Goal: Information Seeking & Learning: Learn about a topic

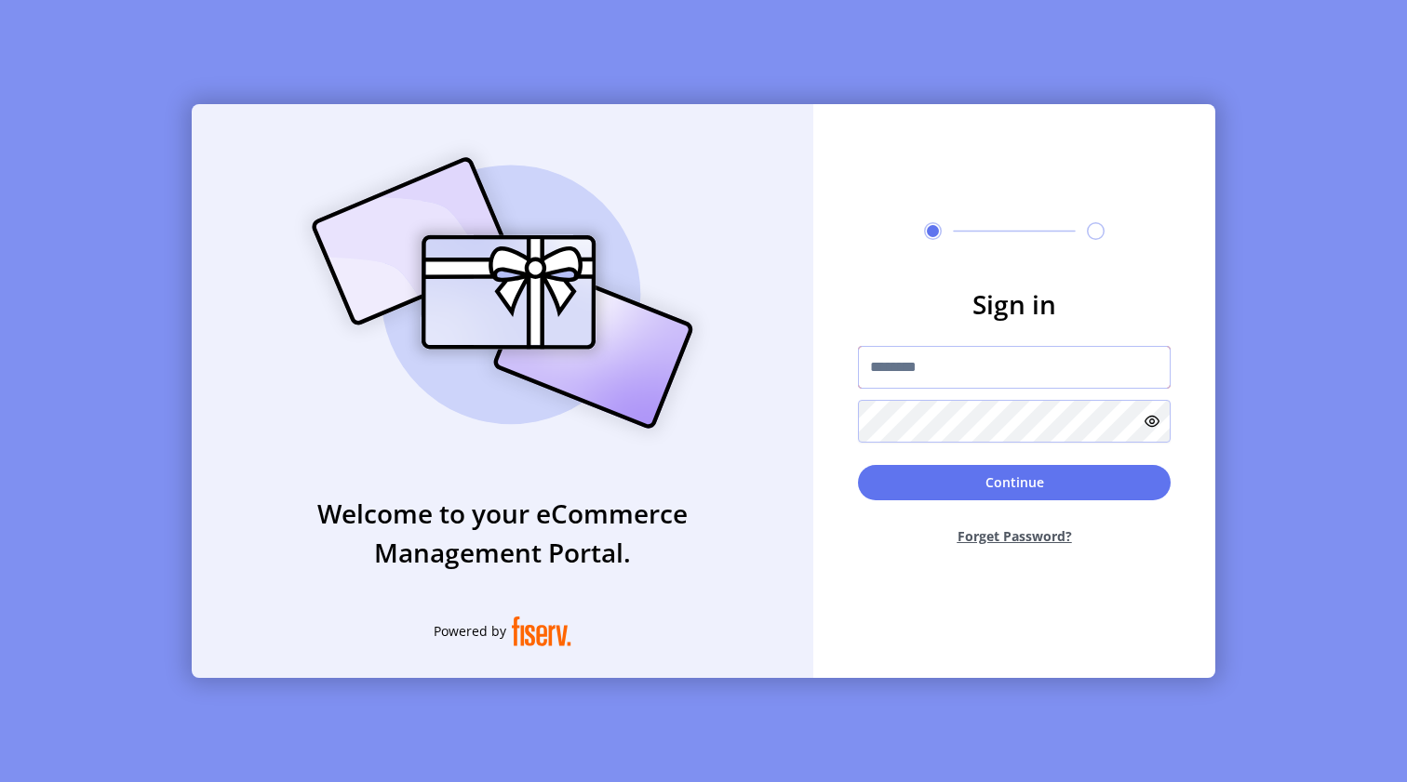
type input "**********"
click at [1014, 482] on button "Continue" at bounding box center [1014, 482] width 313 height 35
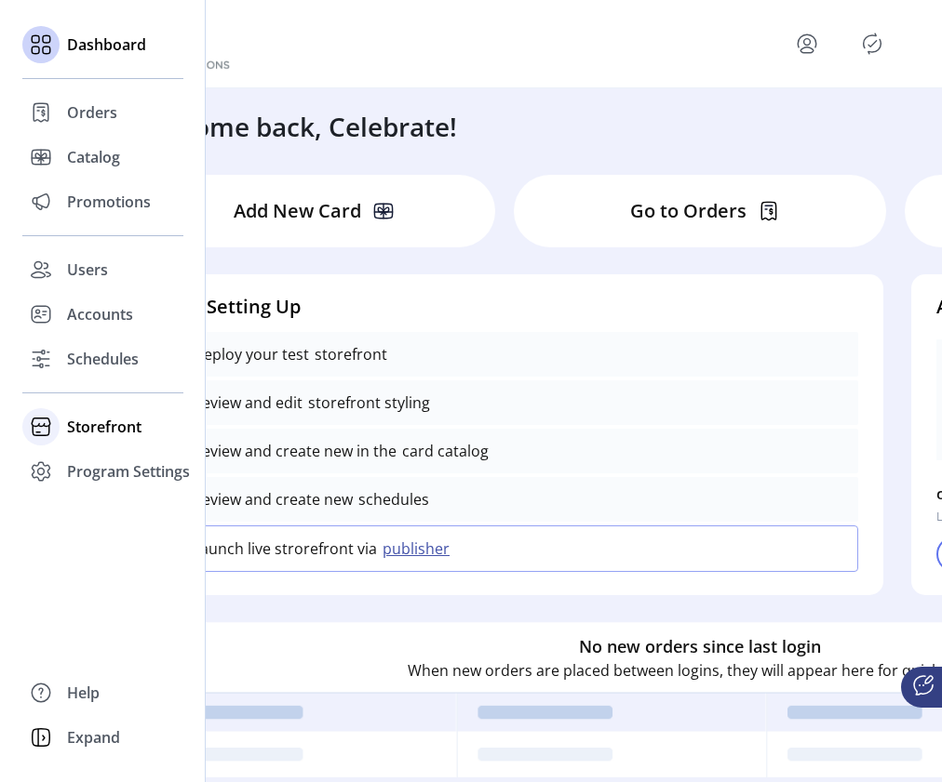
click at [122, 426] on span "Storefront" at bounding box center [104, 427] width 74 height 22
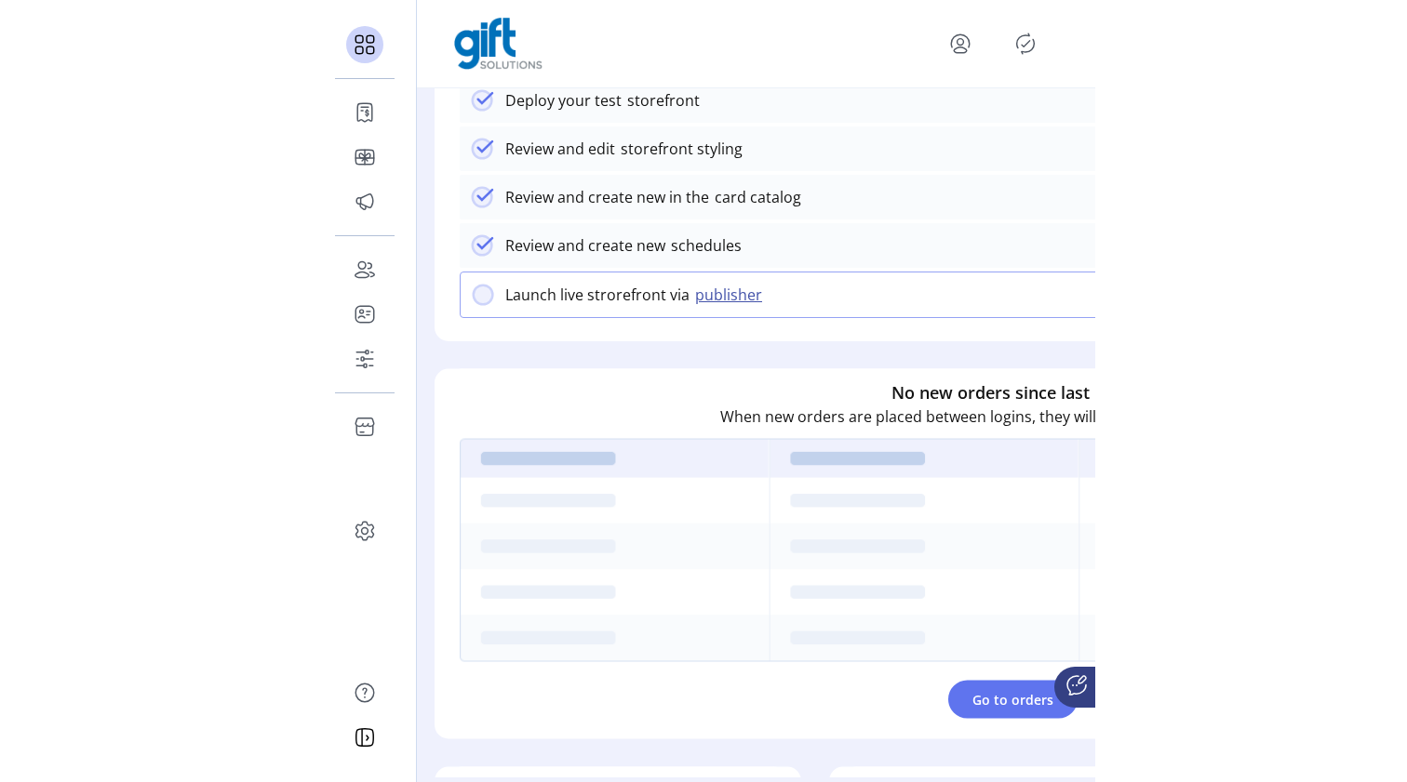
scroll to position [257, 0]
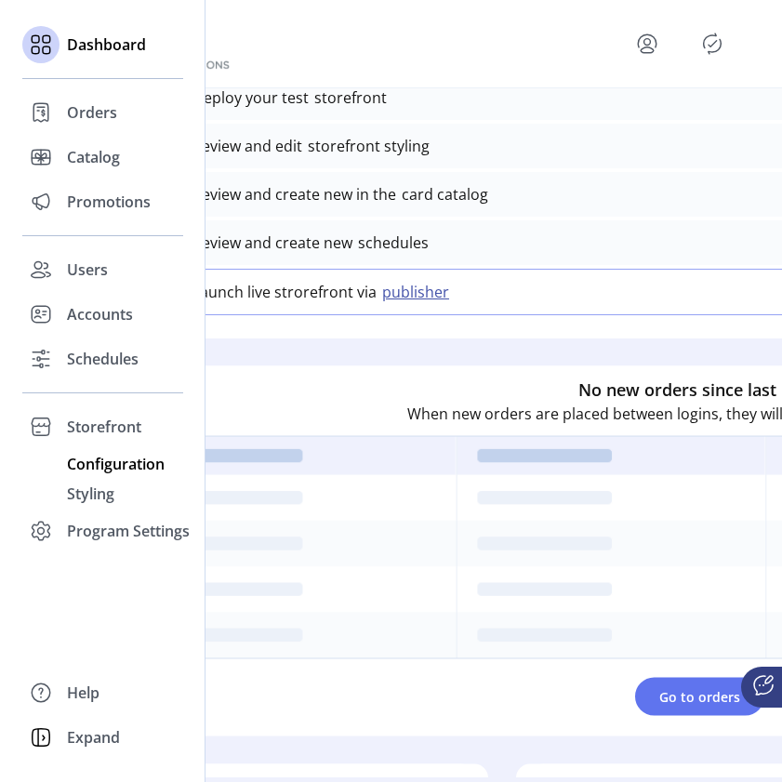
click at [108, 465] on span "Configuration" at bounding box center [116, 464] width 98 height 22
click at [122, 425] on span "Storefront" at bounding box center [104, 427] width 74 height 22
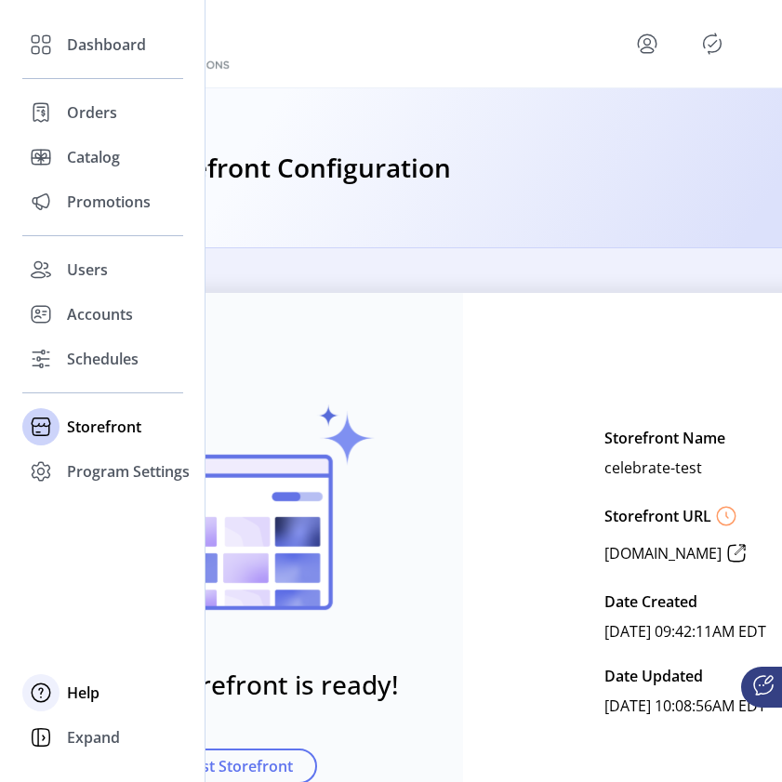
click at [96, 688] on span "Help" at bounding box center [83, 693] width 33 height 22
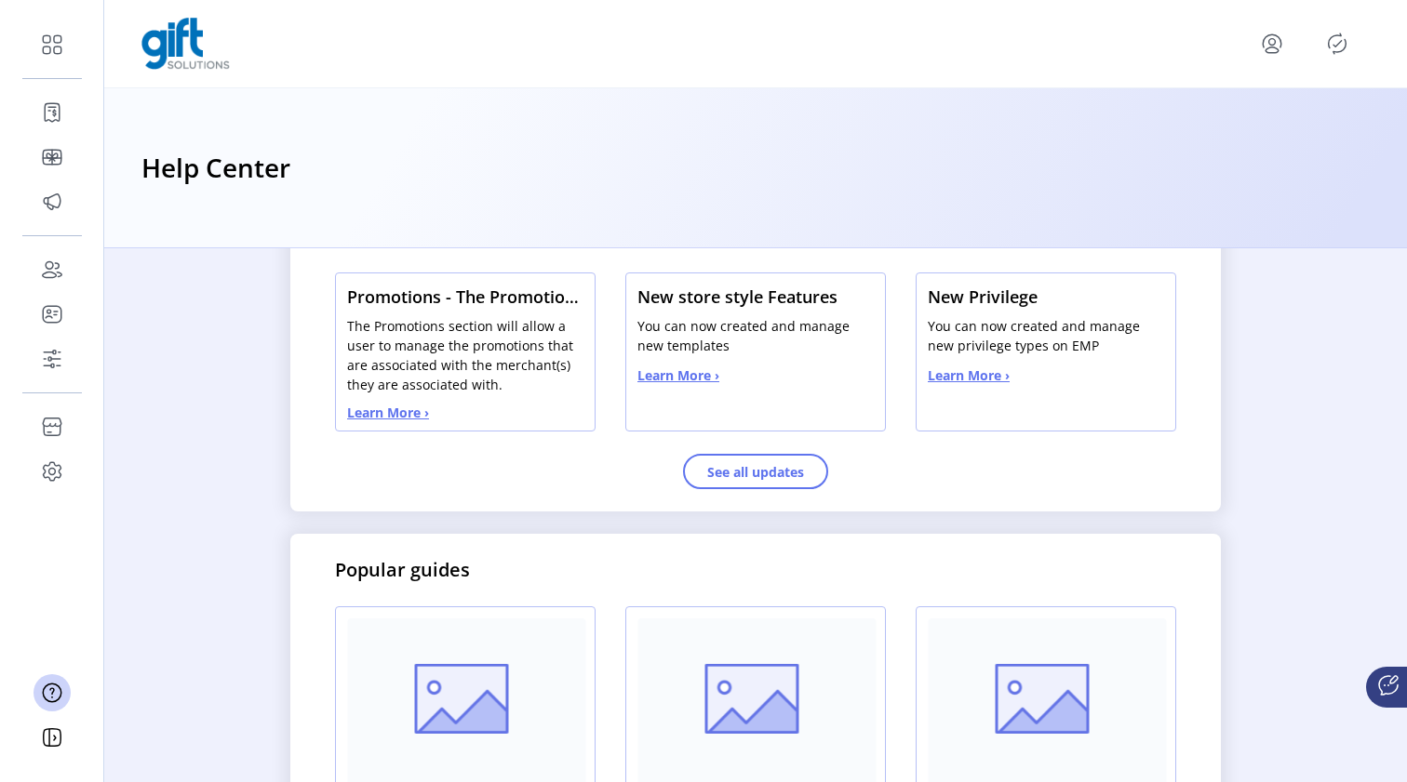
scroll to position [555, 0]
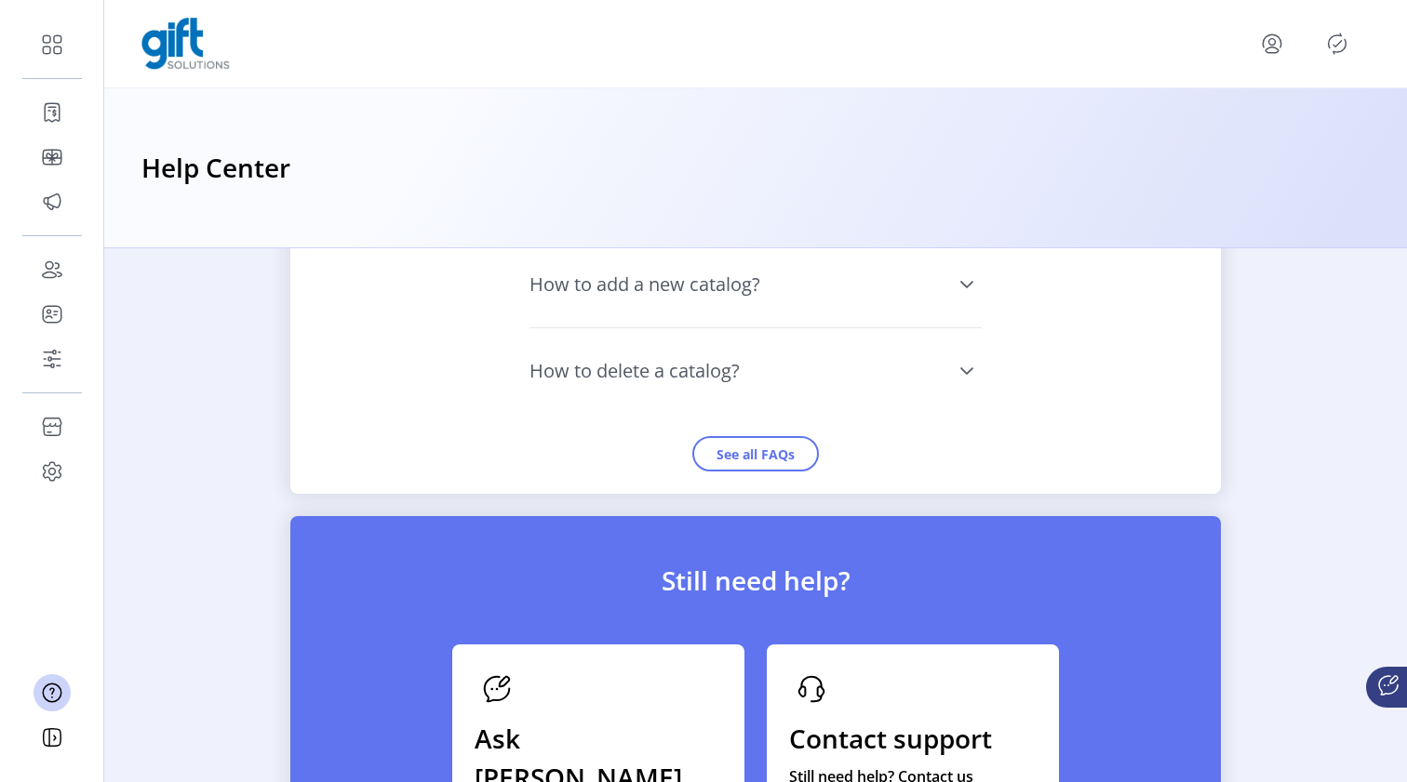
scroll to position [1754, 0]
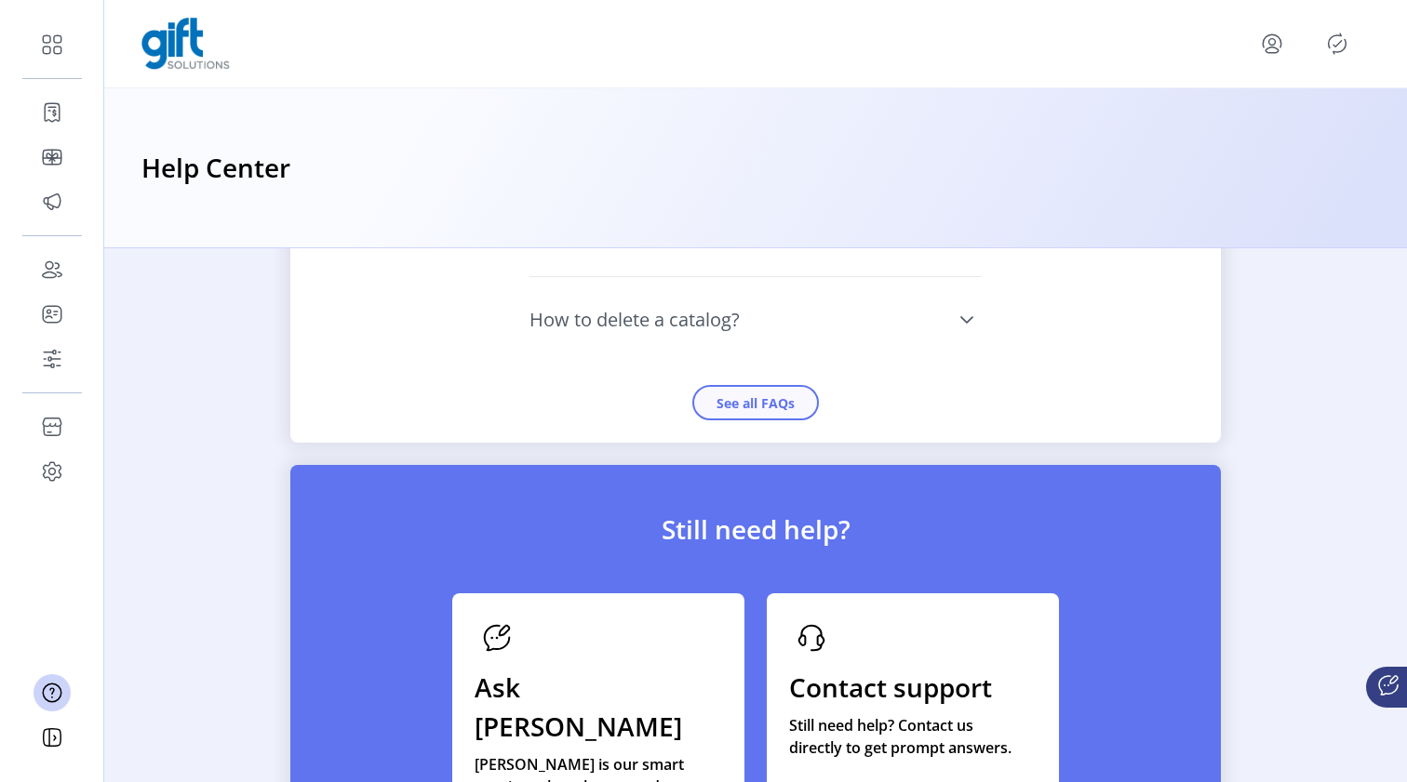
click at [773, 421] on button "See all FAQs" at bounding box center [755, 402] width 127 height 35
